Goal: Information Seeking & Learning: Check status

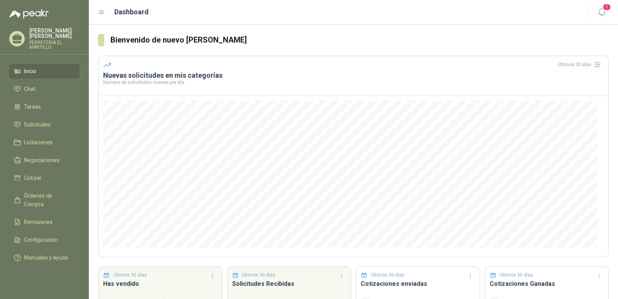
scroll to position [49, 0]
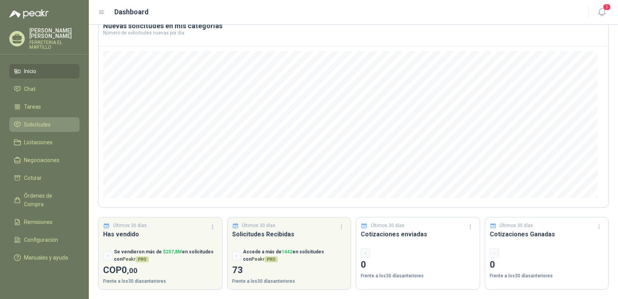
click at [43, 131] on link "Solicitudes" at bounding box center [44, 124] width 70 height 15
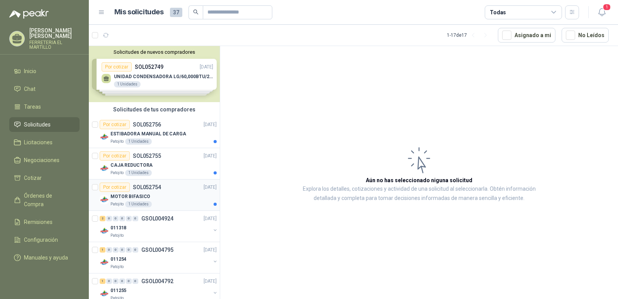
click at [159, 195] on div "MOTOR BIFASICO" at bounding box center [163, 196] width 106 height 9
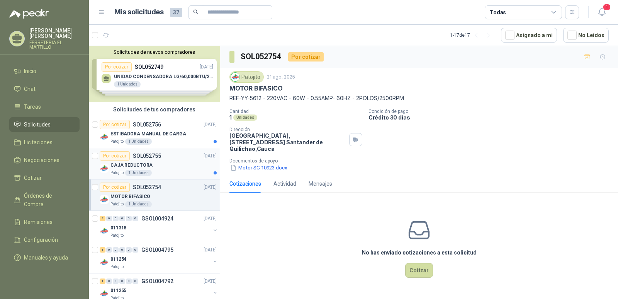
click at [146, 171] on div "1 Unidades" at bounding box center [138, 173] width 27 height 6
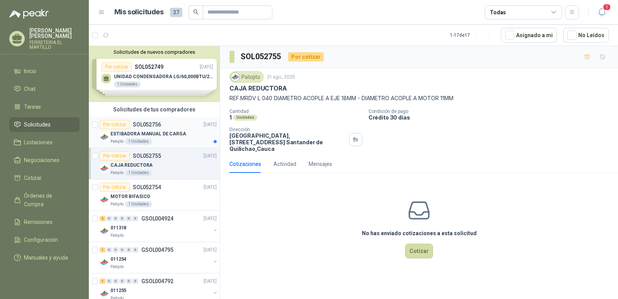
click at [149, 138] on div "ESTIBADORA MANUAL DE CARGA" at bounding box center [163, 133] width 106 height 9
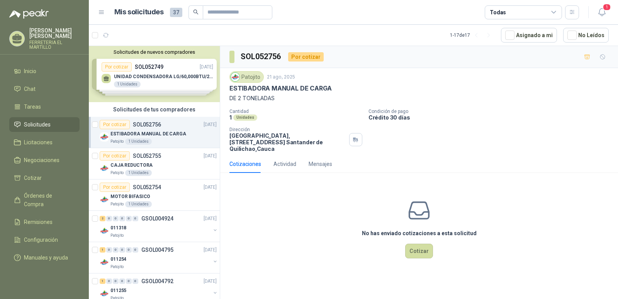
click at [153, 82] on div "Solicitudes de nuevos compradores Por cotizar SOL052749 [DATE] UNIDAD CONDENSAD…" at bounding box center [154, 74] width 131 height 56
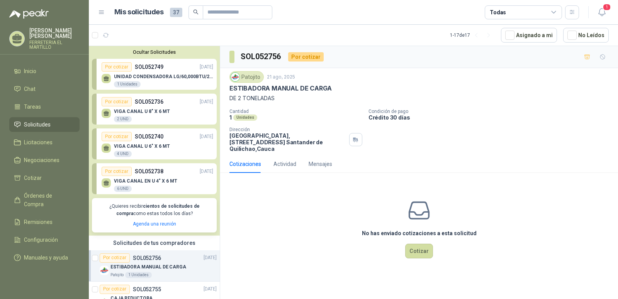
click at [149, 105] on p "SOL052736" at bounding box center [149, 101] width 29 height 8
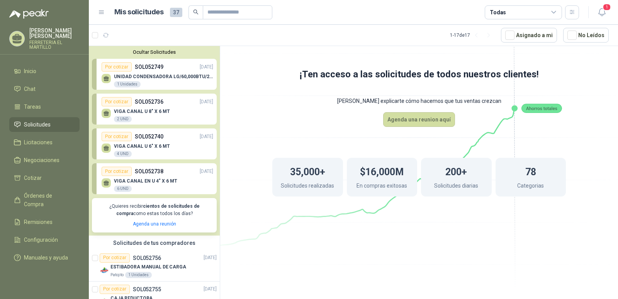
click at [163, 174] on div "Por cotizar SOL052738 [DATE]" at bounding box center [158, 170] width 112 height 9
click at [603, 13] on icon "button" at bounding box center [602, 12] width 10 height 10
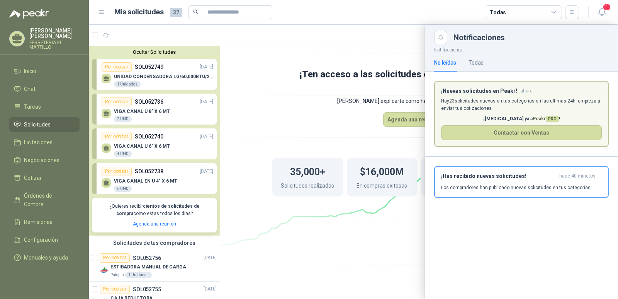
click at [504, 97] on p "Hay 23 solicitudes nuevas en tus categorías en las ultimas 24h, empieza a envia…" at bounding box center [521, 104] width 161 height 15
